Goal: Navigation & Orientation: Find specific page/section

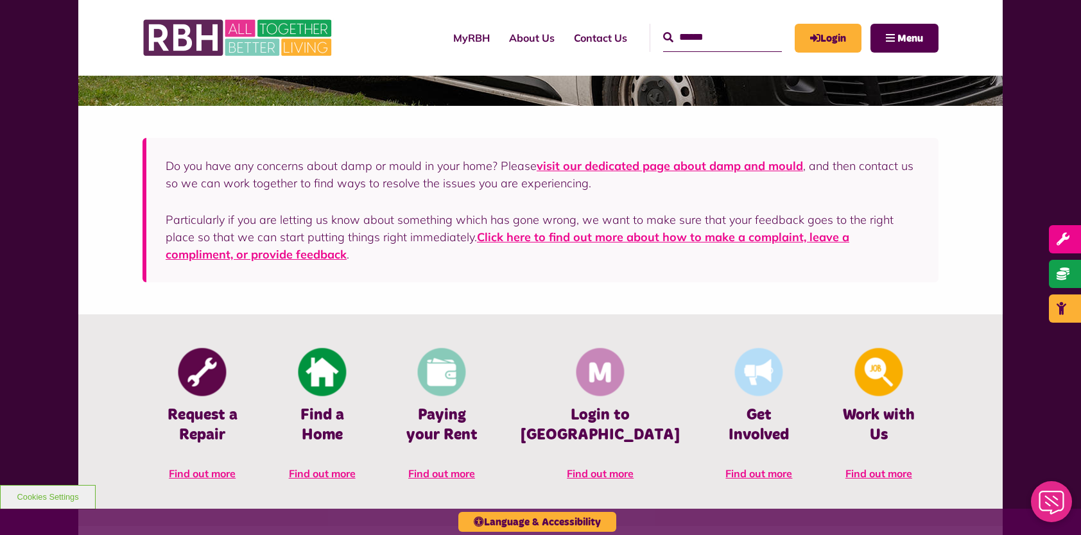
scroll to position [385, 0]
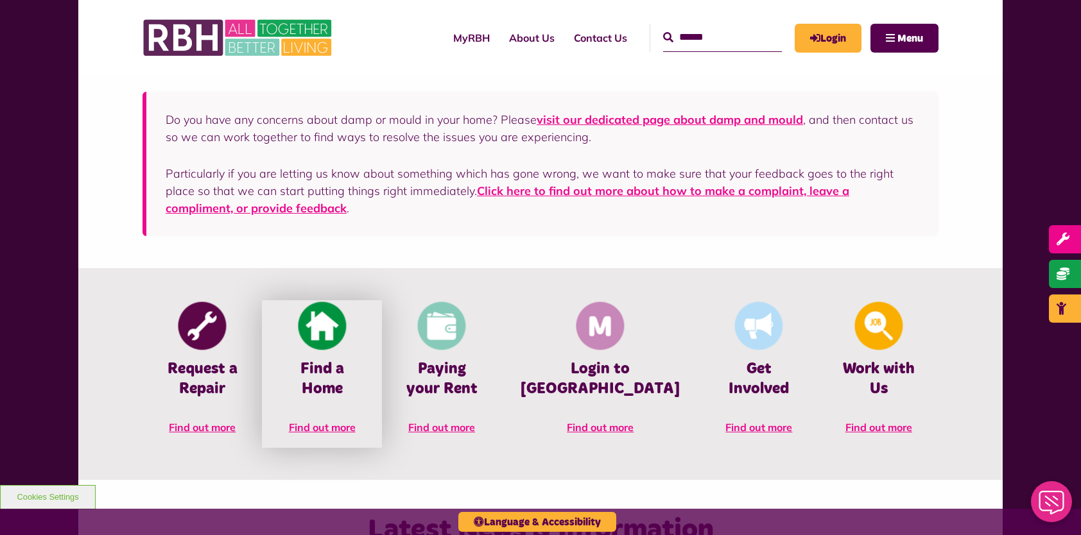
click at [343, 343] on img at bounding box center [322, 326] width 48 height 48
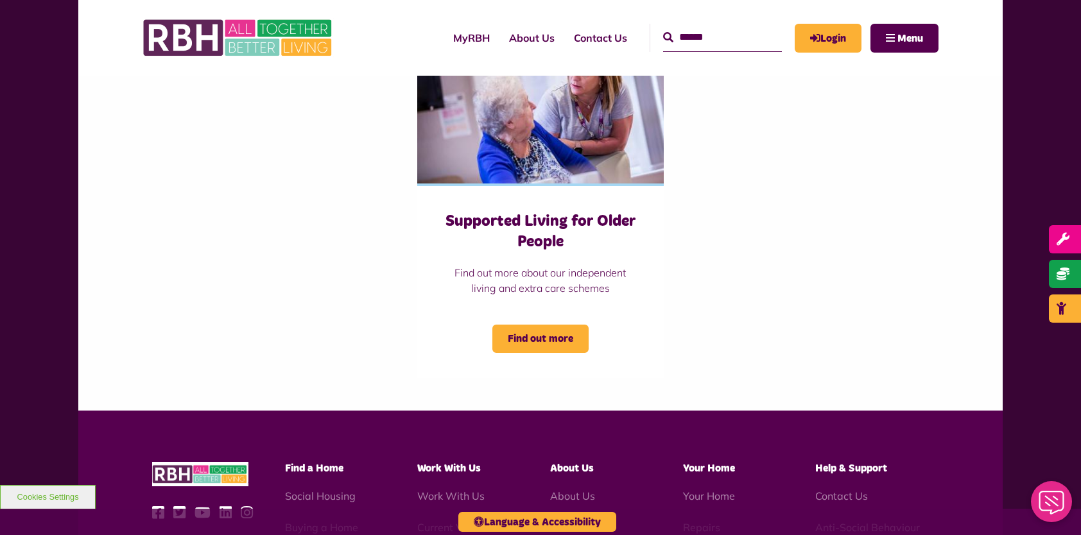
scroll to position [1154, 0]
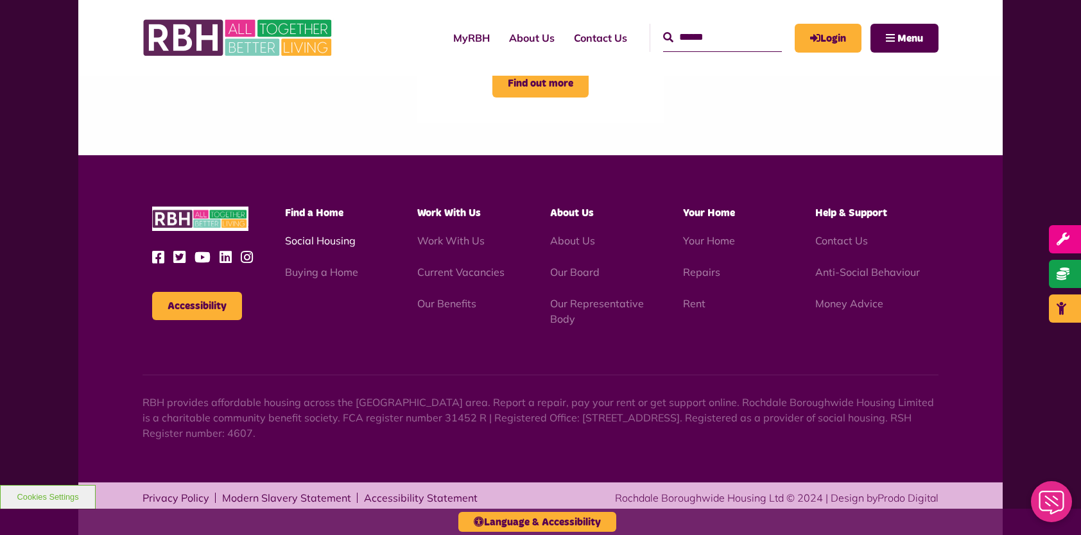
click at [318, 239] on link "Social Housing" at bounding box center [320, 240] width 71 height 13
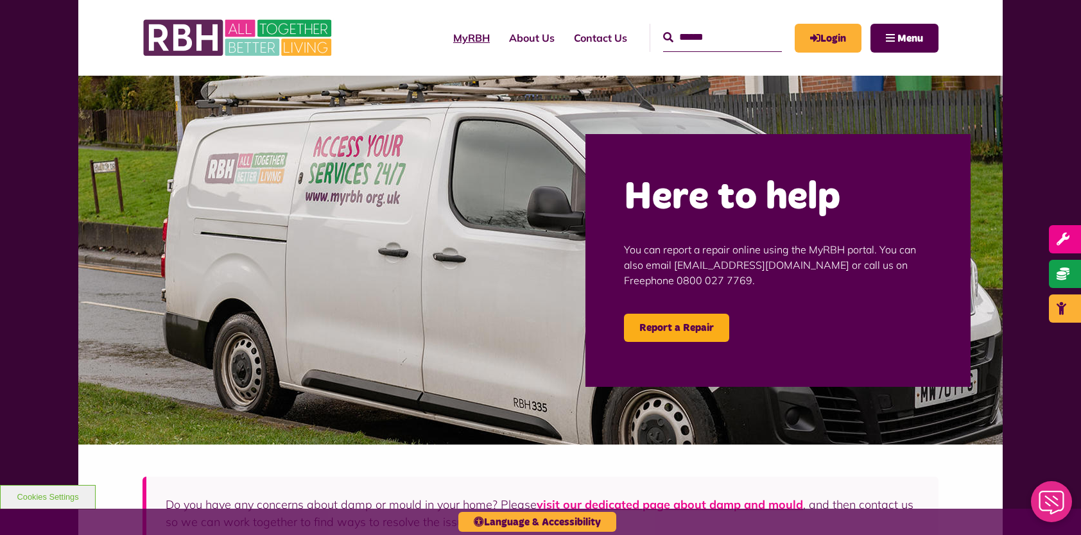
click at [448, 39] on link "MyRBH" at bounding box center [471, 38] width 56 height 35
